Goal: Navigation & Orientation: Find specific page/section

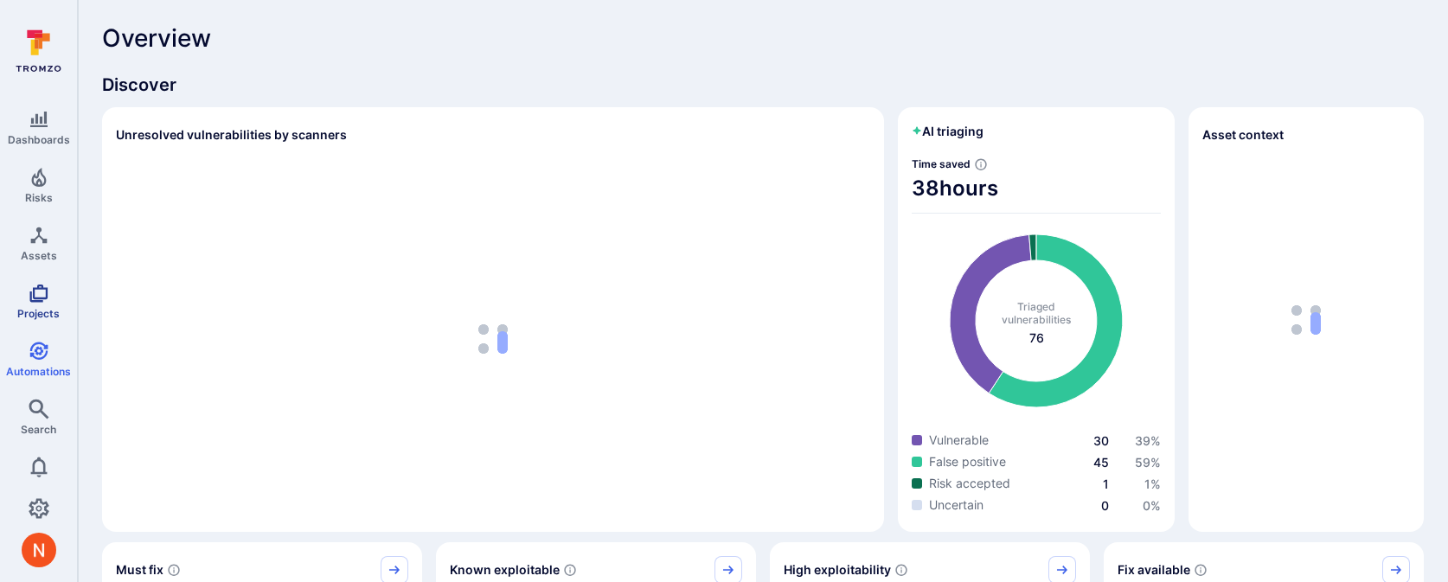
click at [31, 308] on span "Projects" at bounding box center [38, 313] width 42 height 13
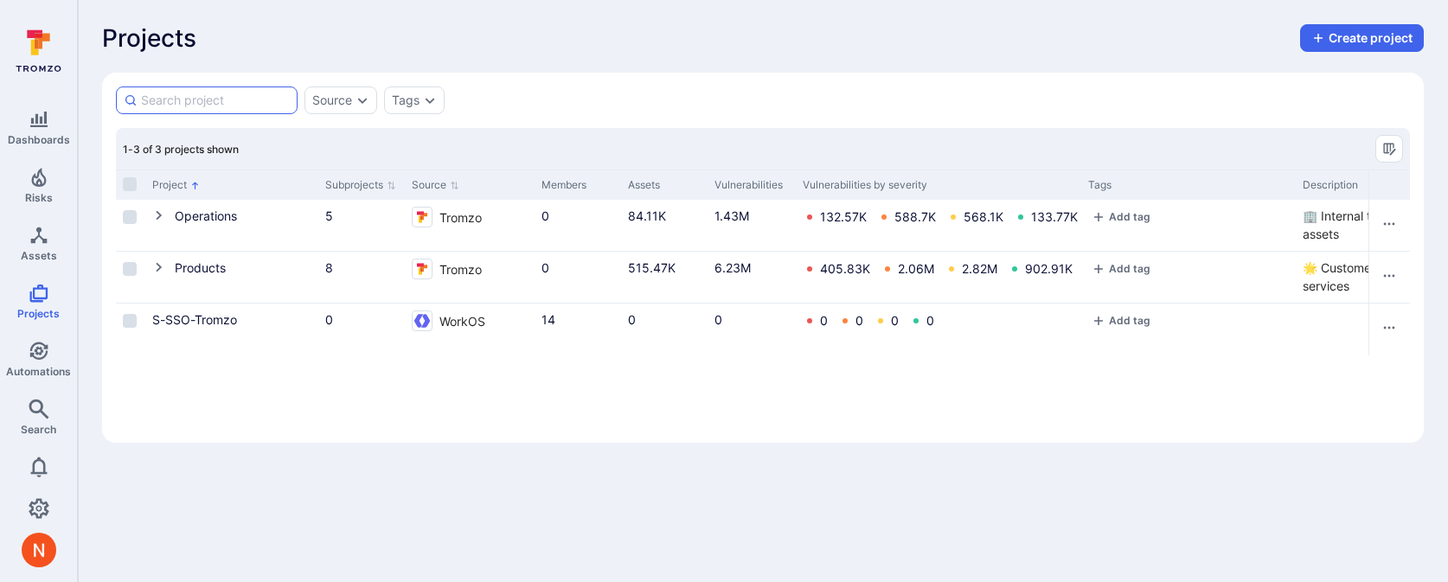
click at [242, 99] on input at bounding box center [215, 100] width 149 height 17
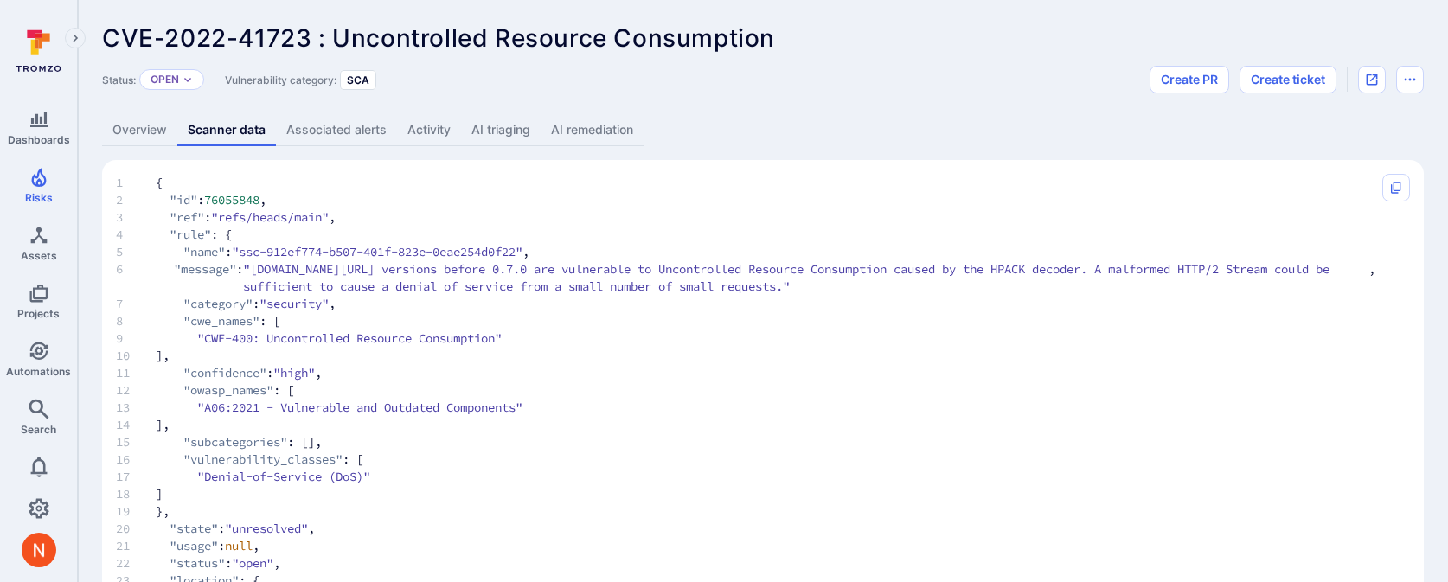
scroll to position [893, 0]
